Goal: Task Accomplishment & Management: Complete application form

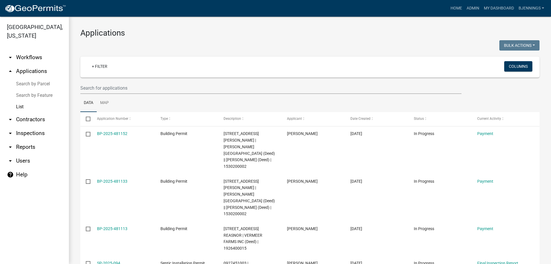
select select "3: 100"
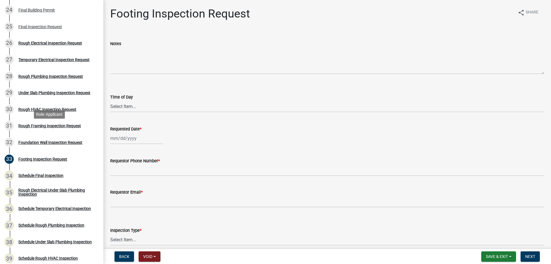
scroll to position [488, 0]
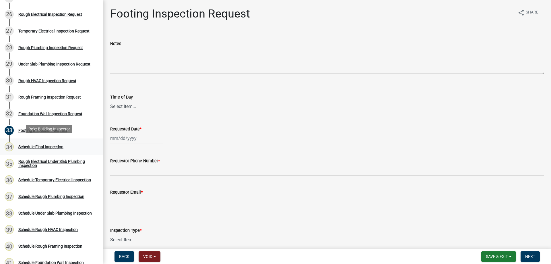
click at [54, 145] on div "Schedule Final Inspection" at bounding box center [40, 147] width 45 height 4
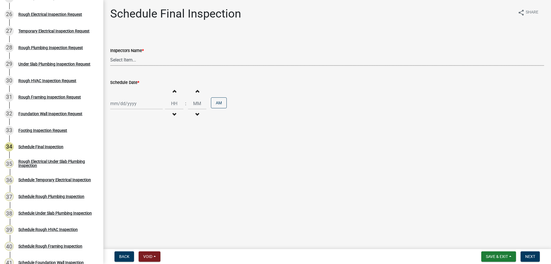
click at [125, 60] on select "Select Item... Hteague (Hunter) bjennings (Brett Jennings) AMain (Andrew Main)" at bounding box center [327, 60] width 434 height 12
select select "26e13f8e-f9db-4cb9-9b4f-69ba299699e3"
click at [110, 54] on select "Select Item... Hteague (Hunter) bjennings (Brett Jennings) AMain (Andrew Main)" at bounding box center [327, 60] width 434 height 12
select select "9"
select select "2025"
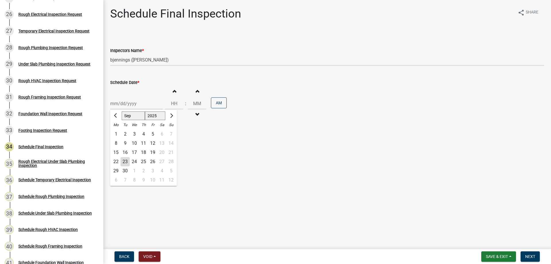
click at [143, 107] on div "Jan Feb Mar Apr May Jun Jul Aug Sep Oct Nov Dec 1525 1526 1527 1528 1529 1530 1…" at bounding box center [136, 104] width 53 height 12
click at [151, 160] on div "26" at bounding box center [152, 161] width 9 height 9
type input "09/26/2025"
click at [174, 103] on input "Hours" at bounding box center [174, 104] width 18 height 12
type input "09"
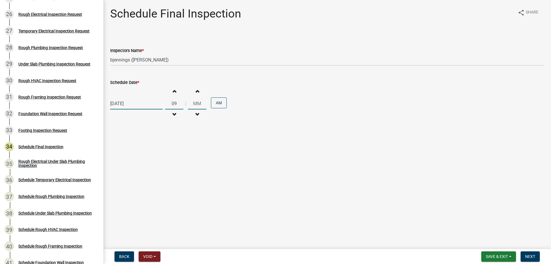
type input "00"
click at [216, 131] on div "Schedule Final Inspection share Share Inspectors Name * Select Item... Hteague …" at bounding box center [327, 69] width 443 height 125
click at [532, 256] on span "Next" at bounding box center [531, 256] width 10 height 5
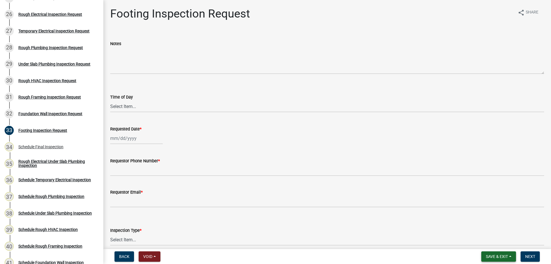
click at [503, 256] on span "Save & Exit" at bounding box center [497, 256] width 22 height 5
click at [501, 243] on button "Save & Exit" at bounding box center [493, 242] width 46 height 14
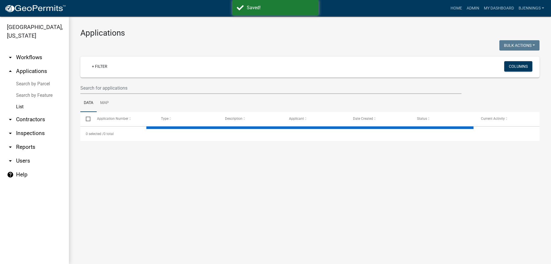
select select "3: 100"
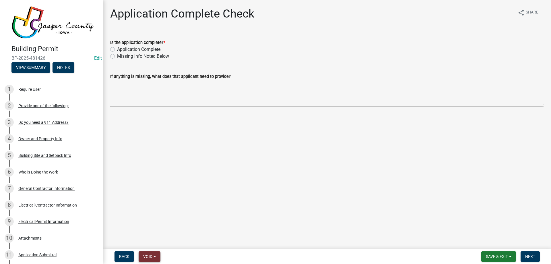
click at [157, 257] on button "Void" at bounding box center [150, 256] width 22 height 10
click at [156, 241] on button "Void" at bounding box center [162, 242] width 46 height 14
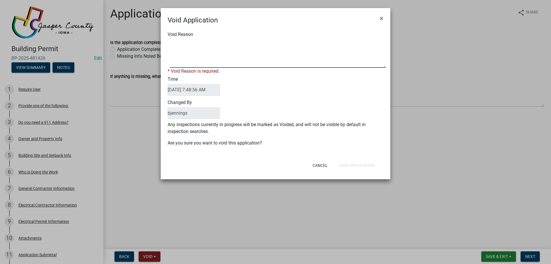
click at [268, 53] on textarea "Void Reason" at bounding box center [278, 53] width 216 height 29
type textarea "Ag Dwelling"
click at [367, 167] on form "Void Application × Void Reason * Void Reason is required. Time 09/23/2025 7:48:…" at bounding box center [276, 91] width 230 height 166
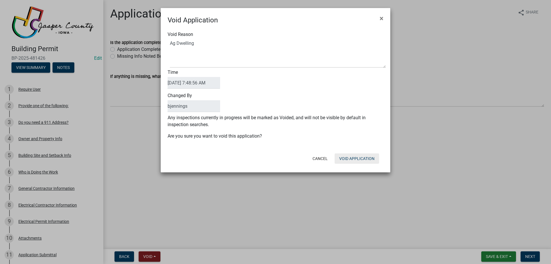
click at [367, 160] on button "Void Application" at bounding box center [357, 158] width 45 height 10
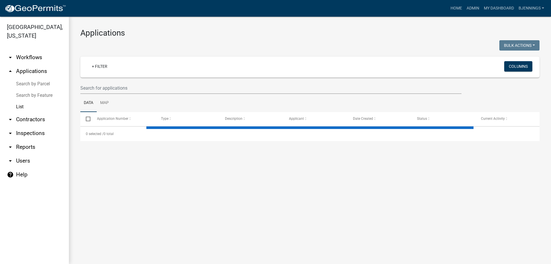
select select "3: 100"
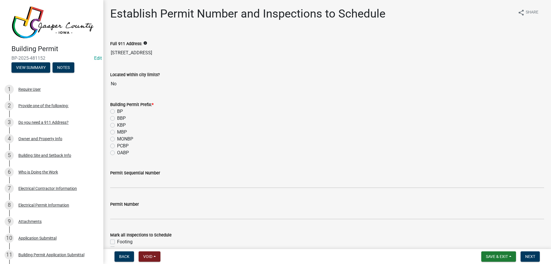
click at [117, 111] on label "BP" at bounding box center [120, 111] width 6 height 7
click at [117, 111] on input "BP" at bounding box center [119, 110] width 4 height 4
radio input "true"
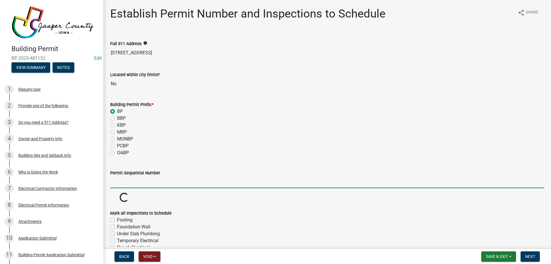
click at [142, 182] on input "Permit Sequential Number" at bounding box center [327, 182] width 434 height 12
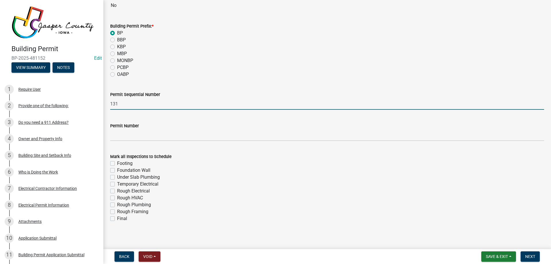
scroll to position [81, 0]
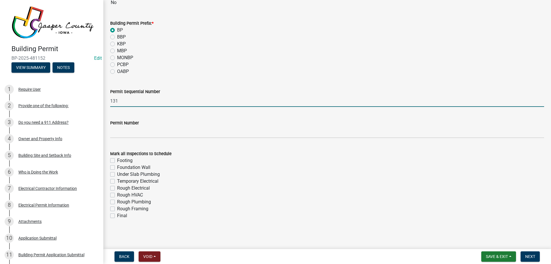
type input "131"
click at [117, 207] on label "Rough Framing" at bounding box center [132, 208] width 31 height 7
click at [117, 207] on input "Rough Framing" at bounding box center [119, 207] width 4 height 4
checkbox input "true"
checkbox input "false"
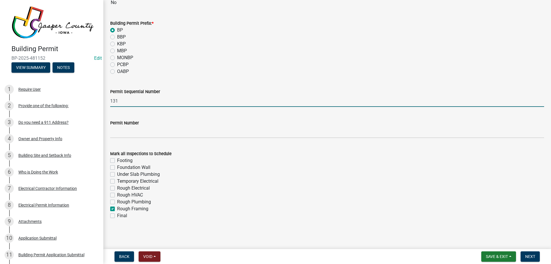
checkbox input "false"
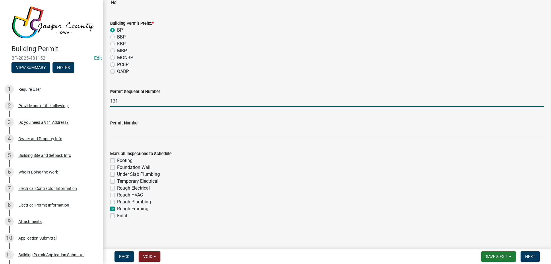
checkbox input "false"
checkbox input "true"
checkbox input "false"
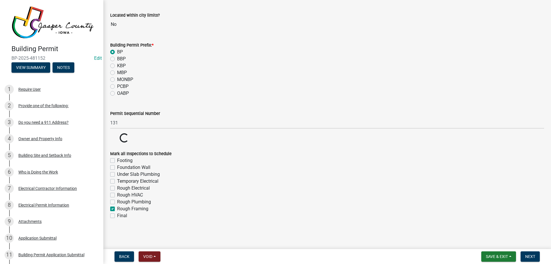
click at [117, 188] on label "Rough Electrical" at bounding box center [133, 188] width 33 height 7
click at [117, 188] on input "Rough Electrical" at bounding box center [119, 187] width 4 height 4
checkbox input "true"
checkbox input "false"
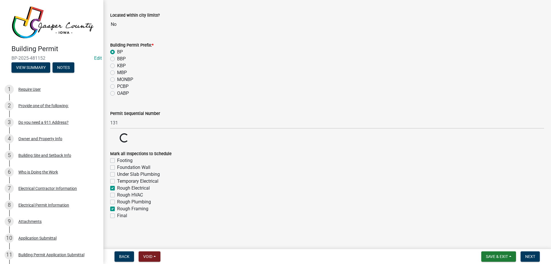
checkbox input "false"
checkbox input "true"
checkbox input "false"
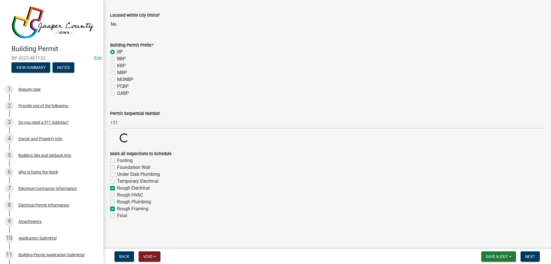
checkbox input "true"
click at [117, 216] on label "Final" at bounding box center [122, 215] width 10 height 7
click at [117, 216] on input "Final" at bounding box center [119, 214] width 4 height 4
checkbox input "true"
checkbox input "false"
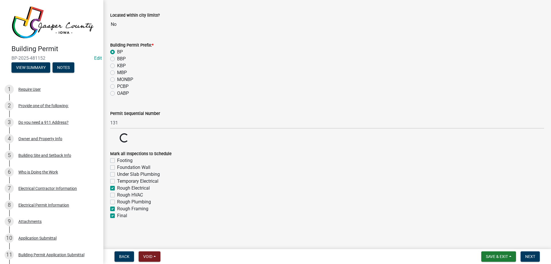
checkbox input "false"
checkbox input "true"
checkbox input "false"
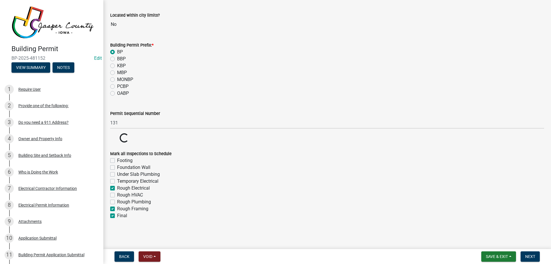
checkbox input "false"
checkbox input "true"
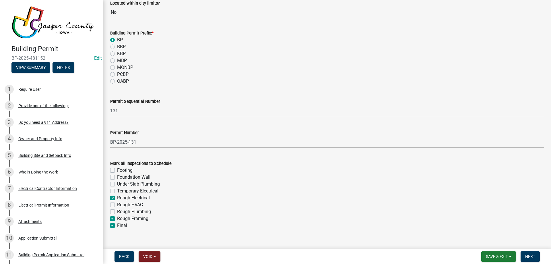
scroll to position [81, 0]
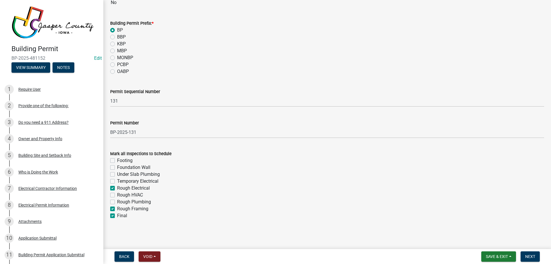
click at [117, 186] on label "Rough Electrical" at bounding box center [133, 188] width 33 height 7
click at [117, 186] on input "Rough Electrical" at bounding box center [119, 187] width 4 height 4
checkbox input "false"
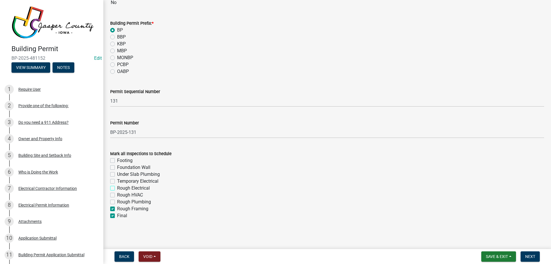
checkbox input "false"
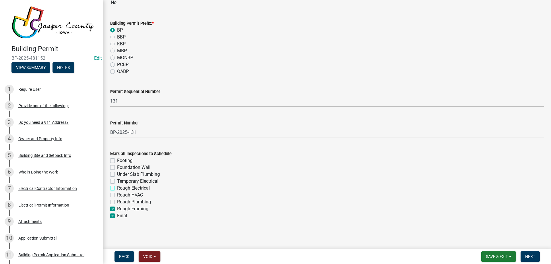
checkbox input "true"
click at [117, 210] on label "Rough Framing" at bounding box center [132, 208] width 31 height 7
click at [117, 209] on input "Rough Framing" at bounding box center [119, 207] width 4 height 4
checkbox input "false"
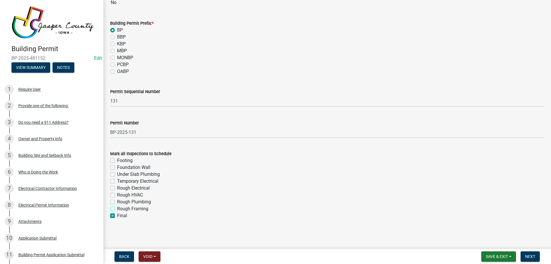
checkbox input "false"
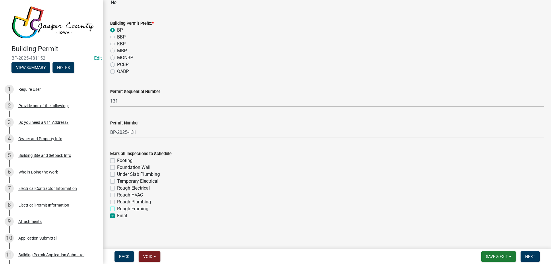
checkbox input "false"
checkbox input "true"
click at [531, 256] on span "Next" at bounding box center [531, 256] width 10 height 5
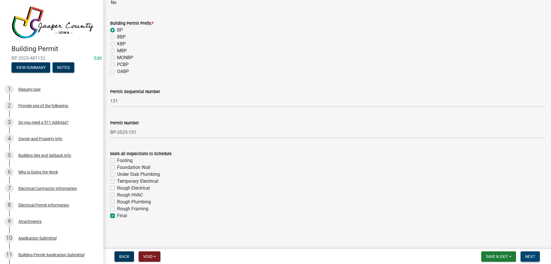
scroll to position [0, 0]
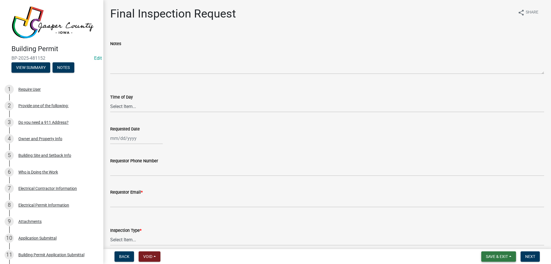
click at [502, 258] on span "Save & Exit" at bounding box center [497, 256] width 22 height 5
click at [502, 242] on button "Save & Exit" at bounding box center [493, 242] width 46 height 14
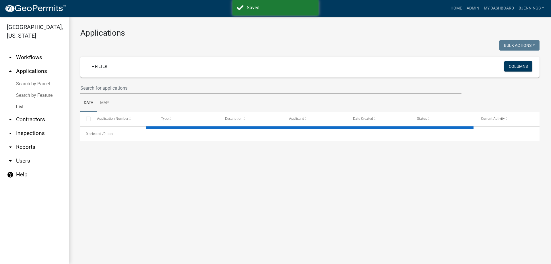
select select "3: 100"
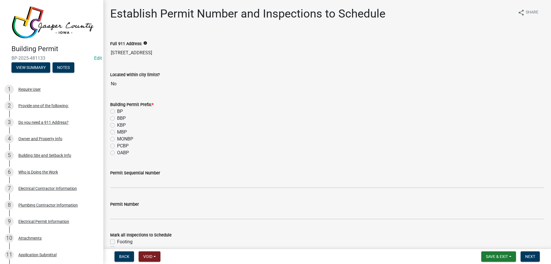
click at [117, 111] on label "BP" at bounding box center [120, 111] width 6 height 7
click at [117, 111] on input "BP" at bounding box center [119, 110] width 4 height 4
radio input "true"
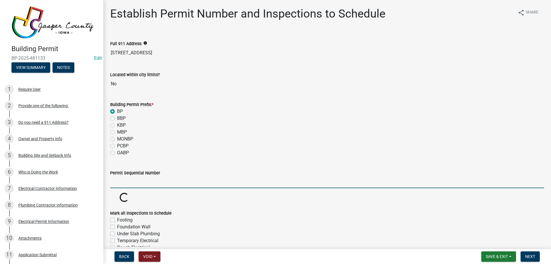
click at [132, 182] on input "Permit Sequential Number" at bounding box center [327, 182] width 434 height 12
type input "132"
click at [198, 141] on div "MONBP" at bounding box center [327, 139] width 434 height 7
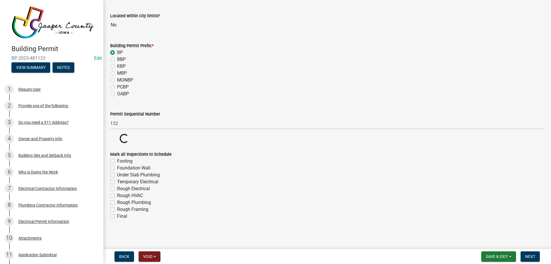
scroll to position [59, 0]
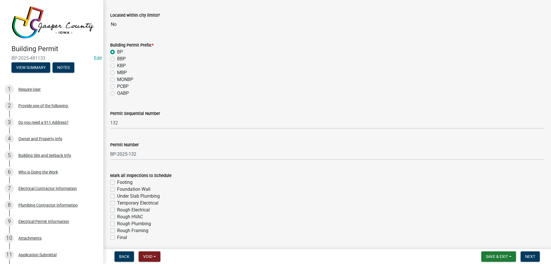
click at [117, 236] on label "Final" at bounding box center [122, 237] width 10 height 7
click at [117, 236] on input "Final" at bounding box center [119, 236] width 4 height 4
checkbox input "true"
checkbox input "false"
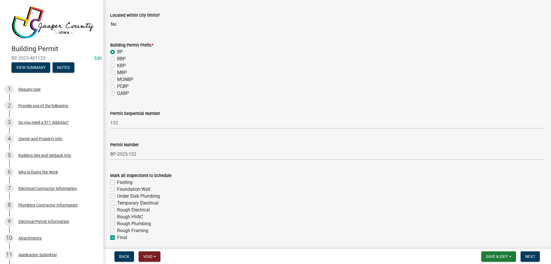
checkbox input "false"
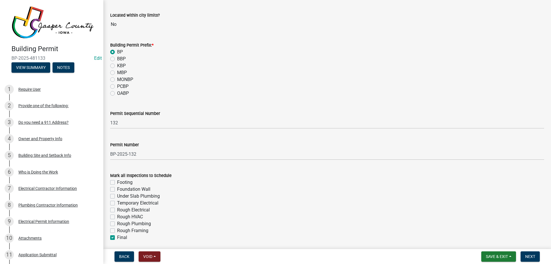
checkbox input "false"
checkbox input "true"
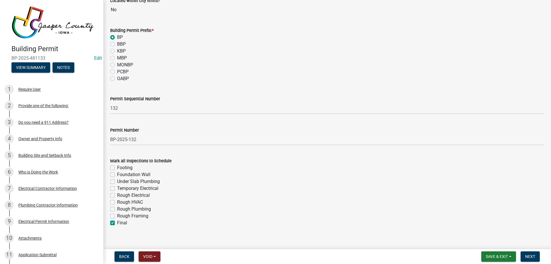
scroll to position [81, 0]
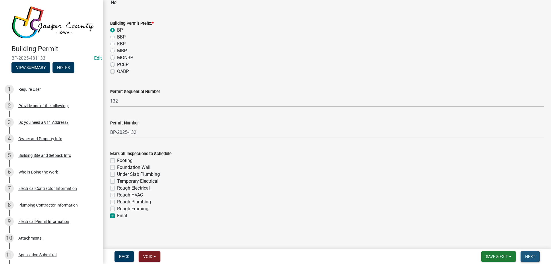
click at [531, 256] on span "Next" at bounding box center [531, 256] width 10 height 5
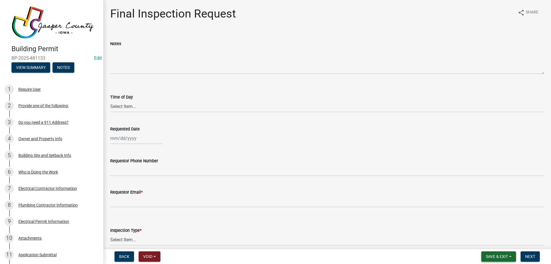
click at [506, 256] on span "Save & Exit" at bounding box center [497, 256] width 22 height 5
click at [500, 241] on button "Save & Exit" at bounding box center [493, 242] width 46 height 14
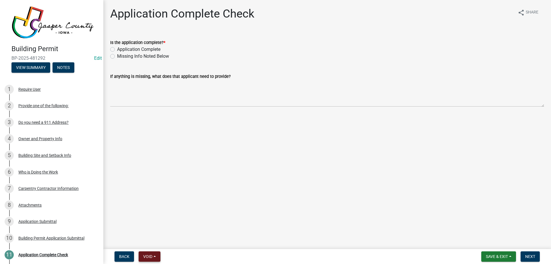
click at [146, 258] on span "Void" at bounding box center [147, 256] width 9 height 5
click at [151, 238] on button "Void" at bounding box center [162, 242] width 46 height 14
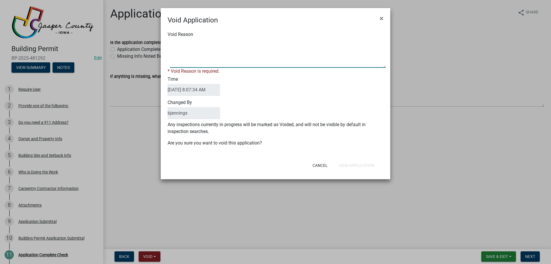
click at [199, 59] on textarea "Void Reason" at bounding box center [278, 53] width 216 height 29
type textarea "Building meets ag exemptions based on use."
click at [363, 166] on form "Void Application × Void Reason * Void Reason is required. Time [DATE] 8:07:34 A…" at bounding box center [276, 91] width 230 height 166
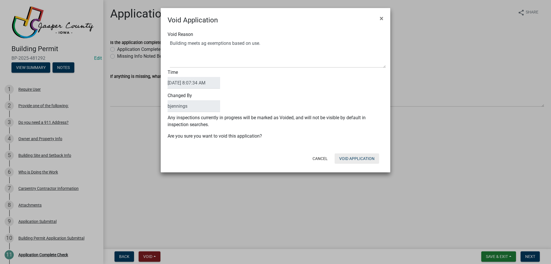
click at [363, 157] on button "Void Application" at bounding box center [357, 158] width 45 height 10
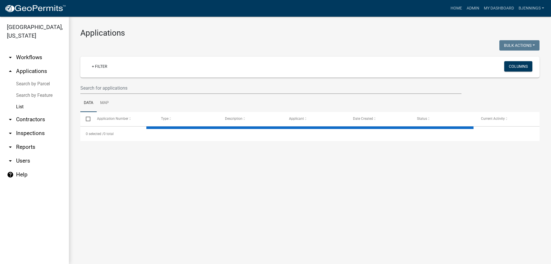
select select "3: 100"
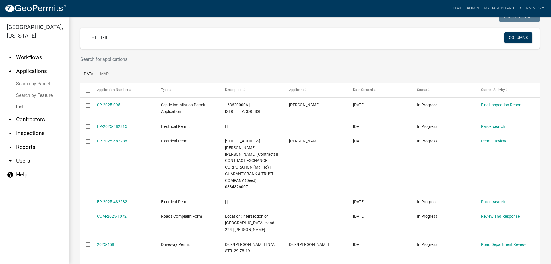
scroll to position [57, 0]
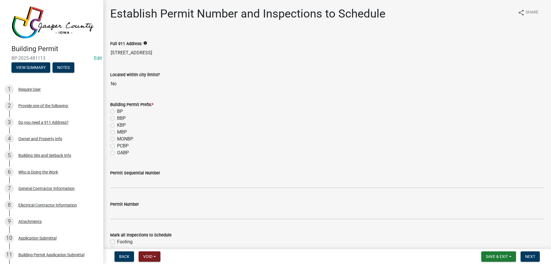
click at [117, 111] on label "BP" at bounding box center [120, 111] width 6 height 7
click at [117, 111] on input "BP" at bounding box center [119, 110] width 4 height 4
radio input "true"
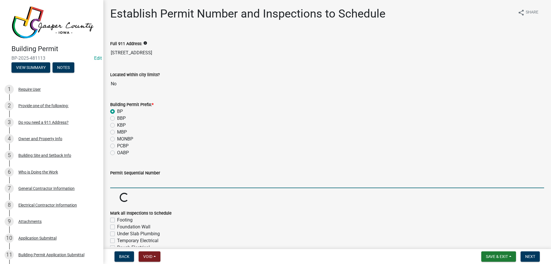
click at [134, 184] on input "Permit Sequential Number" at bounding box center [327, 182] width 434 height 12
type input "133"
click at [167, 150] on div "OABP" at bounding box center [327, 152] width 434 height 7
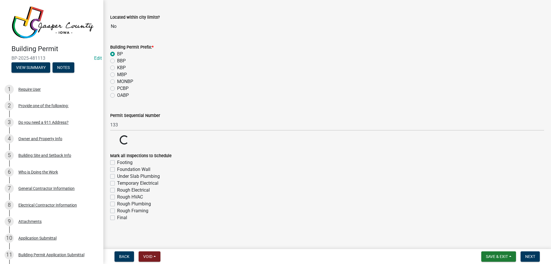
scroll to position [59, 0]
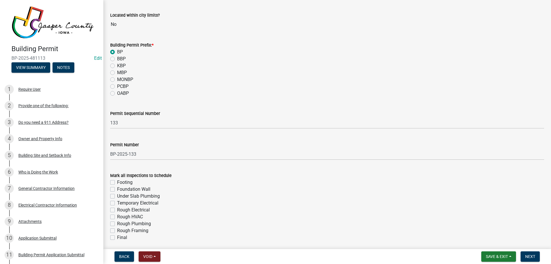
click at [117, 183] on label "Footing" at bounding box center [125, 182] width 16 height 7
click at [117, 183] on input "Footing" at bounding box center [119, 181] width 4 height 4
checkbox input "true"
checkbox input "false"
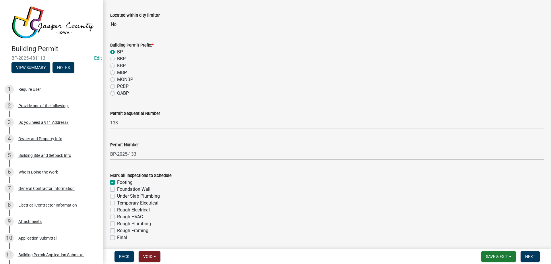
checkbox input "false"
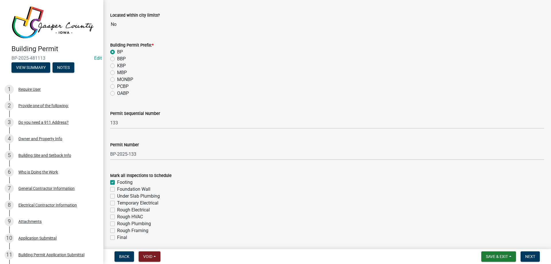
checkbox input "false"
click at [112, 193] on div "Under Slab Plumbing" at bounding box center [327, 196] width 434 height 7
click at [117, 188] on label "Foundation Wall" at bounding box center [133, 189] width 33 height 7
click at [117, 188] on input "Foundation Wall" at bounding box center [119, 188] width 4 height 4
checkbox input "true"
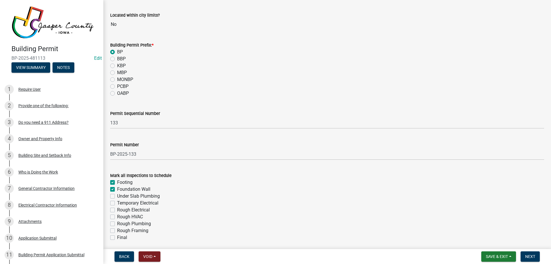
checkbox input "true"
checkbox input "false"
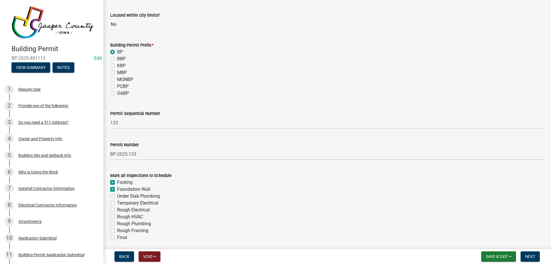
checkbox input "false"
click at [117, 229] on label "Rough Framing" at bounding box center [132, 230] width 31 height 7
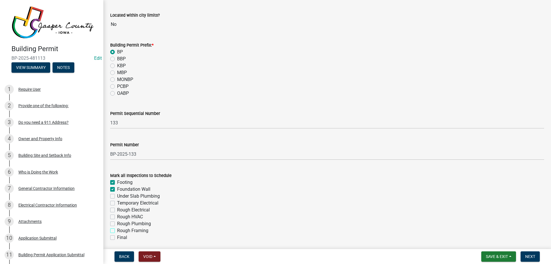
click at [117, 229] on input "Rough Framing" at bounding box center [119, 229] width 4 height 4
checkbox input "true"
checkbox input "false"
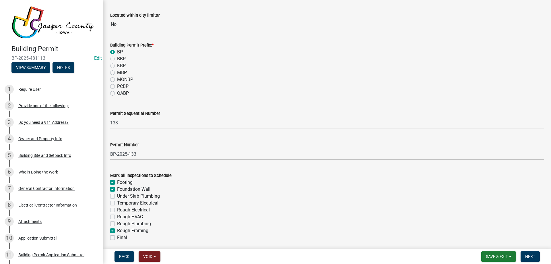
checkbox input "false"
checkbox input "true"
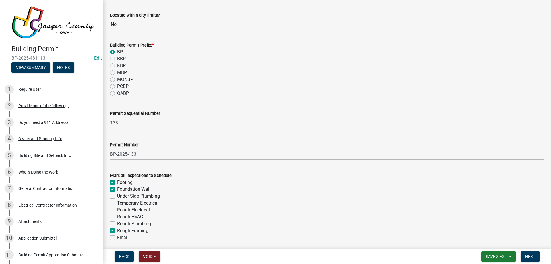
click at [117, 236] on label "Final" at bounding box center [122, 237] width 10 height 7
click at [117, 236] on input "Final" at bounding box center [119, 236] width 4 height 4
checkbox input "true"
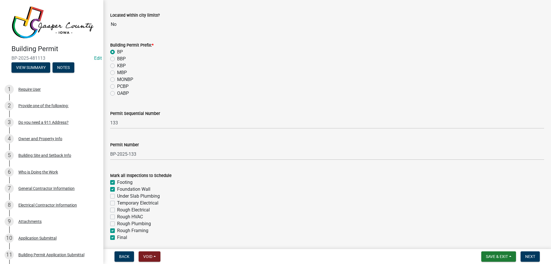
checkbox input "false"
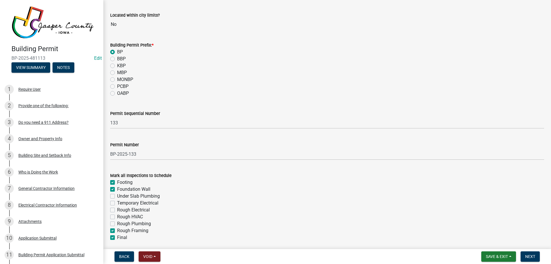
checkbox input "true"
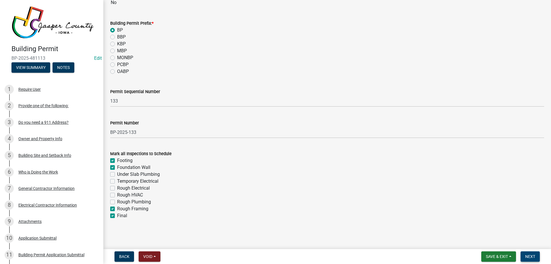
click at [532, 255] on span "Next" at bounding box center [531, 256] width 10 height 5
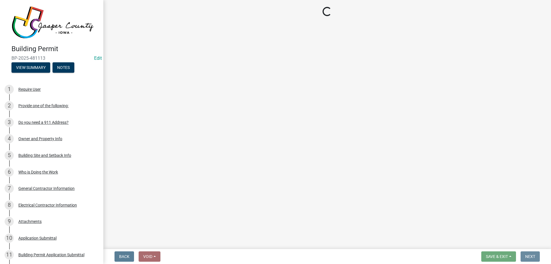
scroll to position [0, 0]
